Goal: Check status: Check status

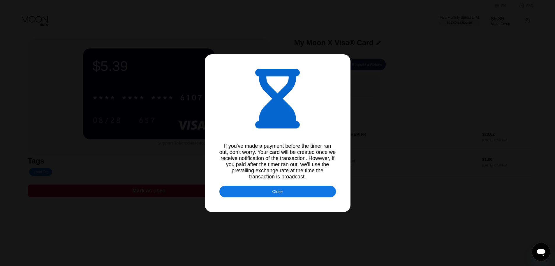
click at [277, 193] on div "Close" at bounding box center [278, 191] width 10 height 5
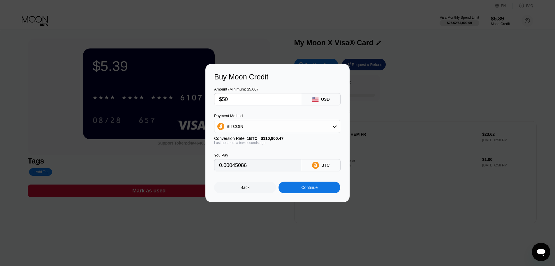
click at [250, 191] on div "Back" at bounding box center [245, 187] width 62 height 12
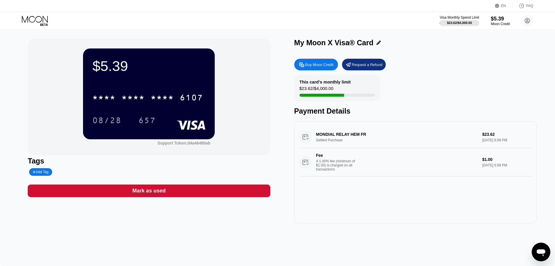
click at [31, 20] on icon at bounding box center [35, 21] width 27 height 10
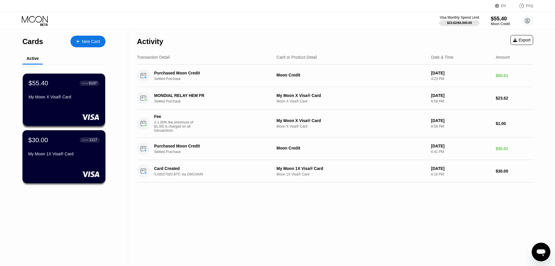
click at [90, 146] on div "$30.00 ● ● ● ● 1117 My Moon 1X Visa® Card" at bounding box center [63, 147] width 71 height 22
